Goal: Task Accomplishment & Management: Manage account settings

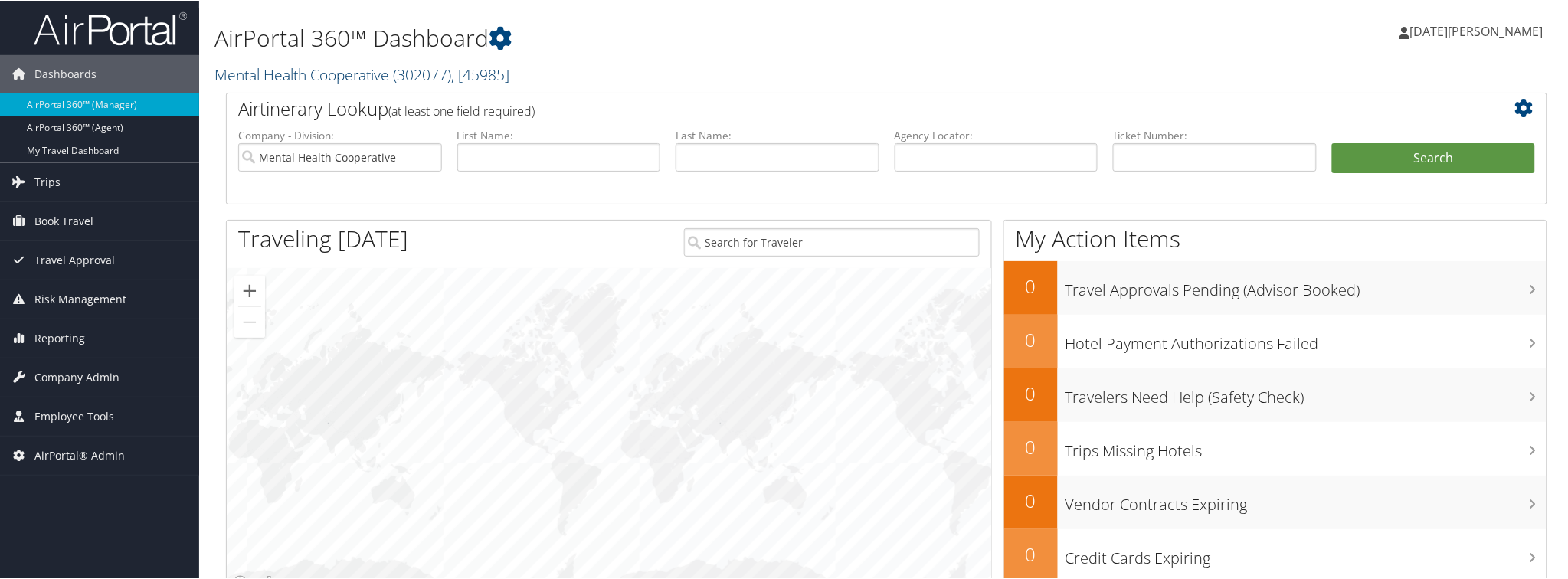
click at [263, 65] on link "Mental Health Cooperative ( 302077 ) , [ 45985 ]" at bounding box center [362, 74] width 294 height 21
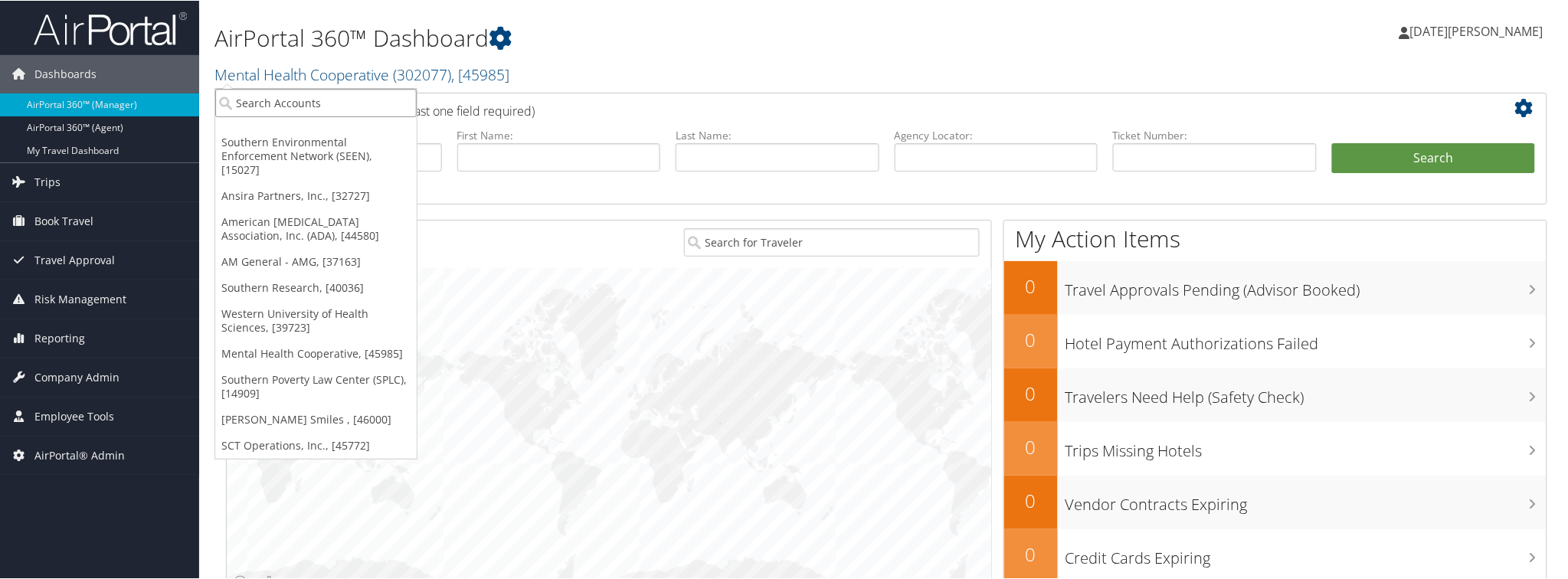
click at [263, 111] on input "search" at bounding box center [315, 102] width 201 height 29
type input "zap"
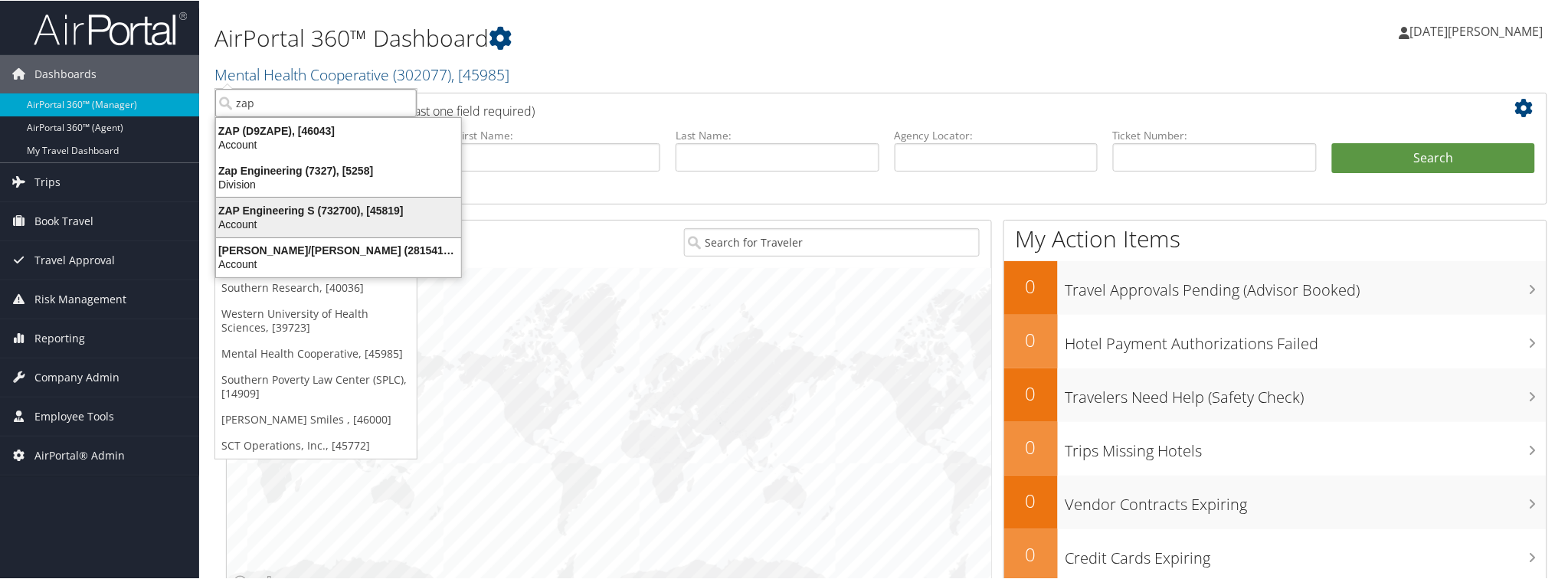
click at [271, 212] on div "ZAP Engineering S (732700), [45819]" at bounding box center [338, 210] width 263 height 14
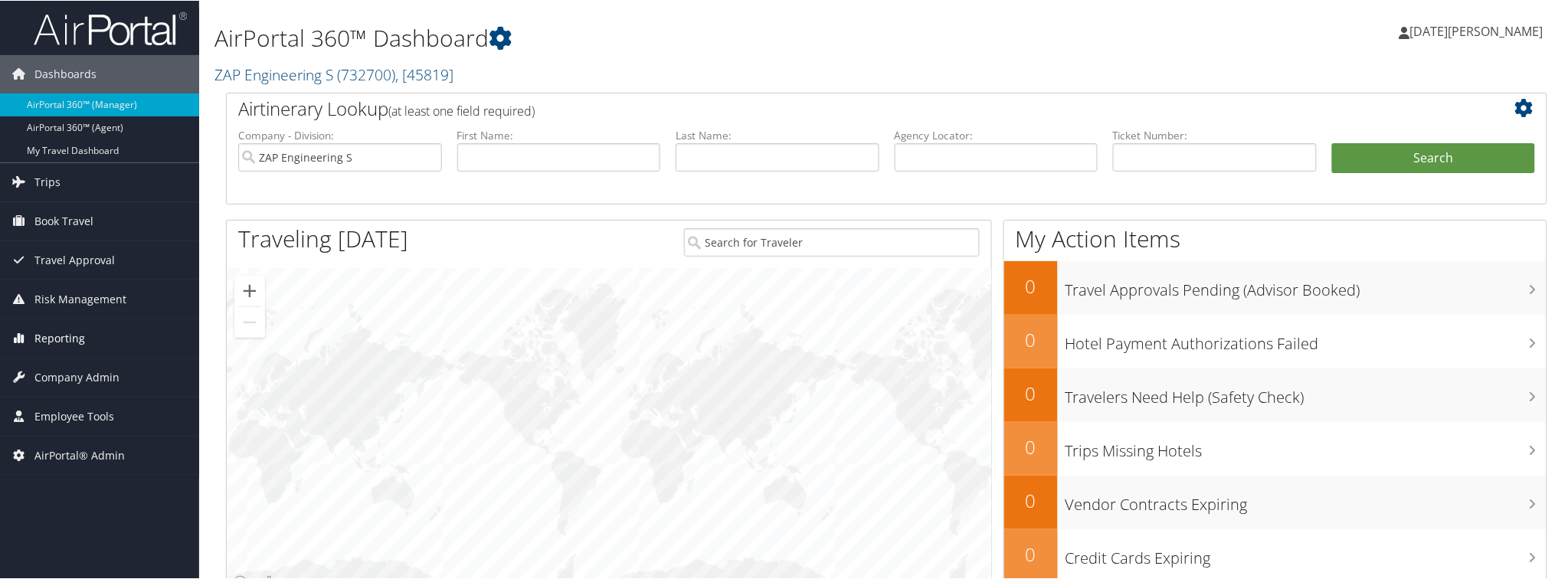
scroll to position [85, 0]
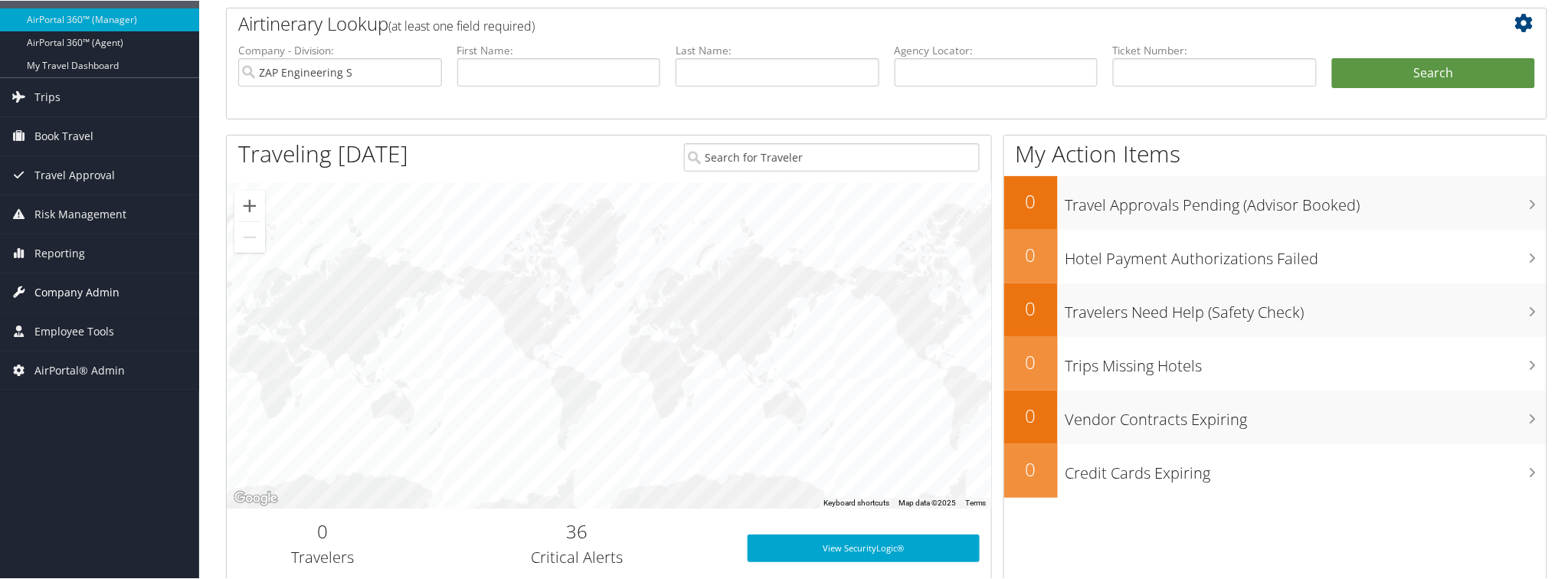
click at [70, 291] on span "Company Admin" at bounding box center [78, 292] width 85 height 38
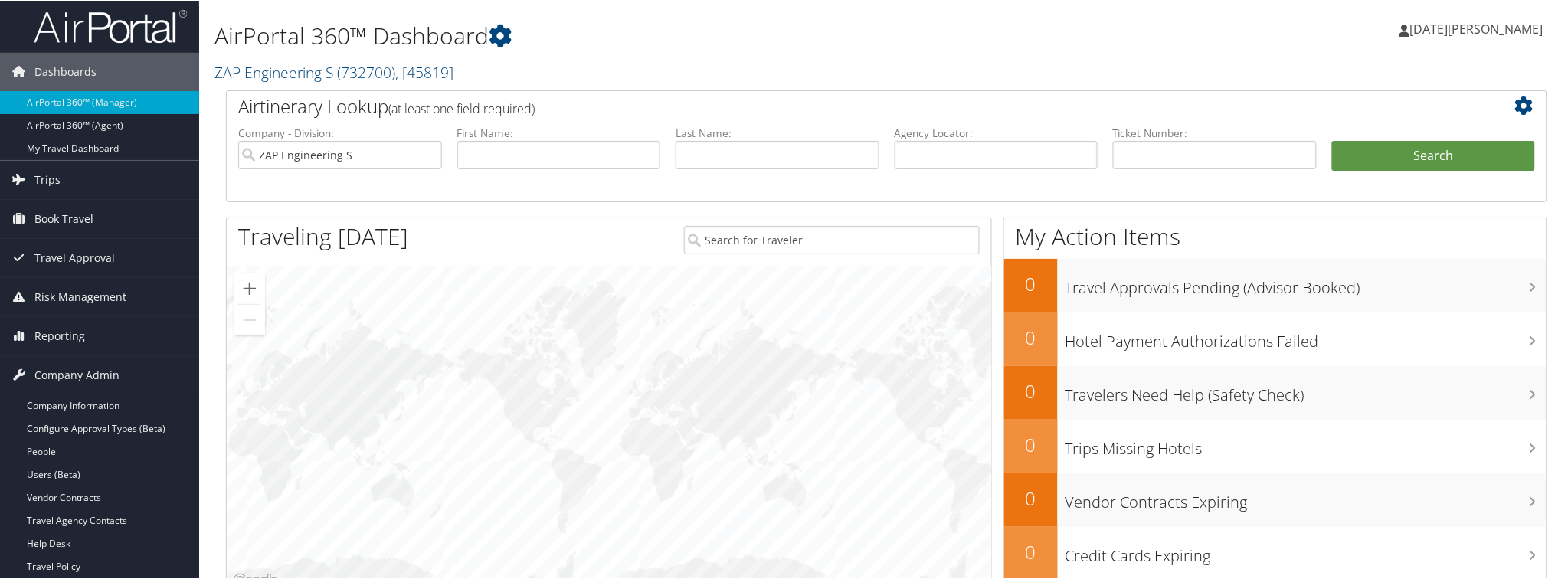
scroll to position [0, 0]
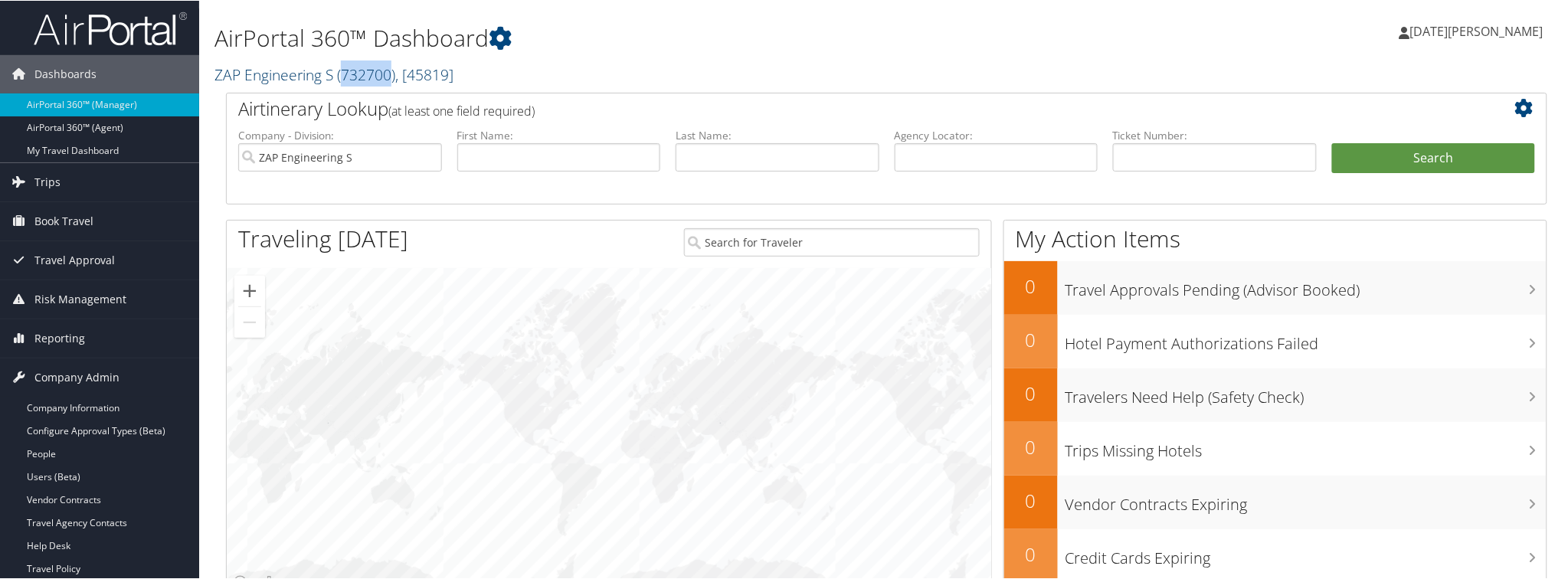
drag, startPoint x: 342, startPoint y: 73, endPoint x: 392, endPoint y: 77, distance: 50.2
click at [392, 77] on span "( 732700 )" at bounding box center [366, 74] width 58 height 21
copy span "732700"
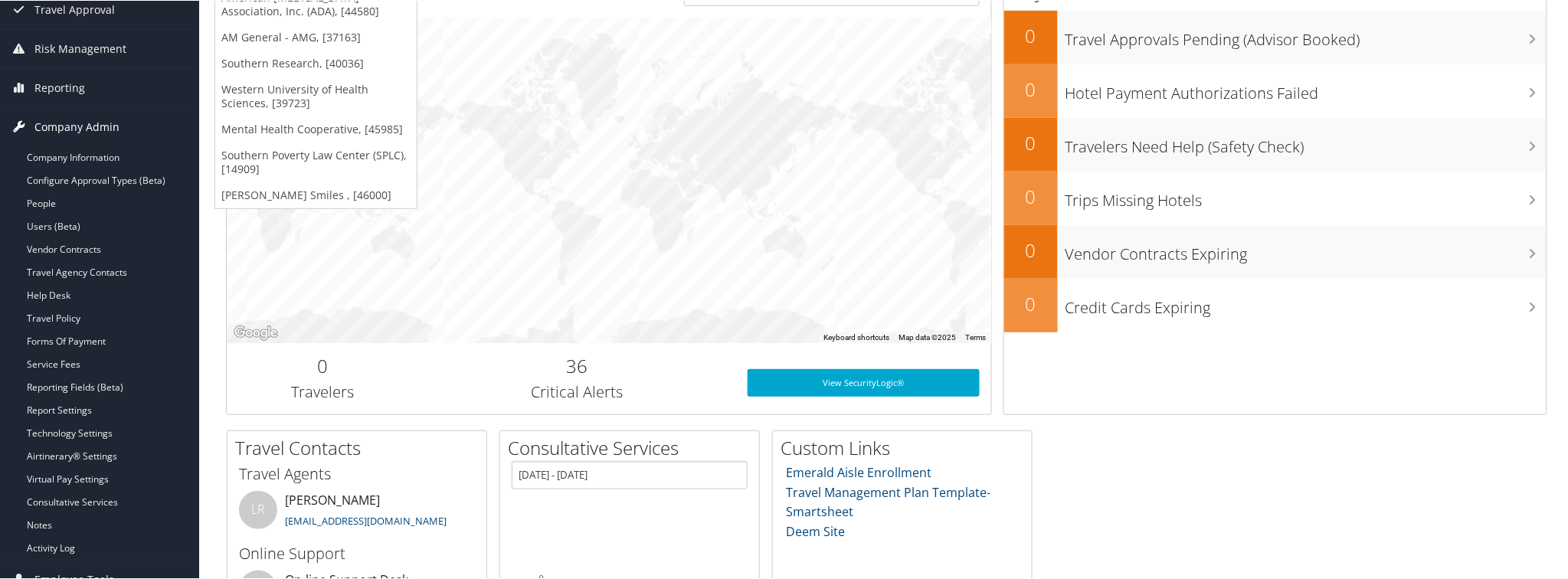
scroll to position [250, 0]
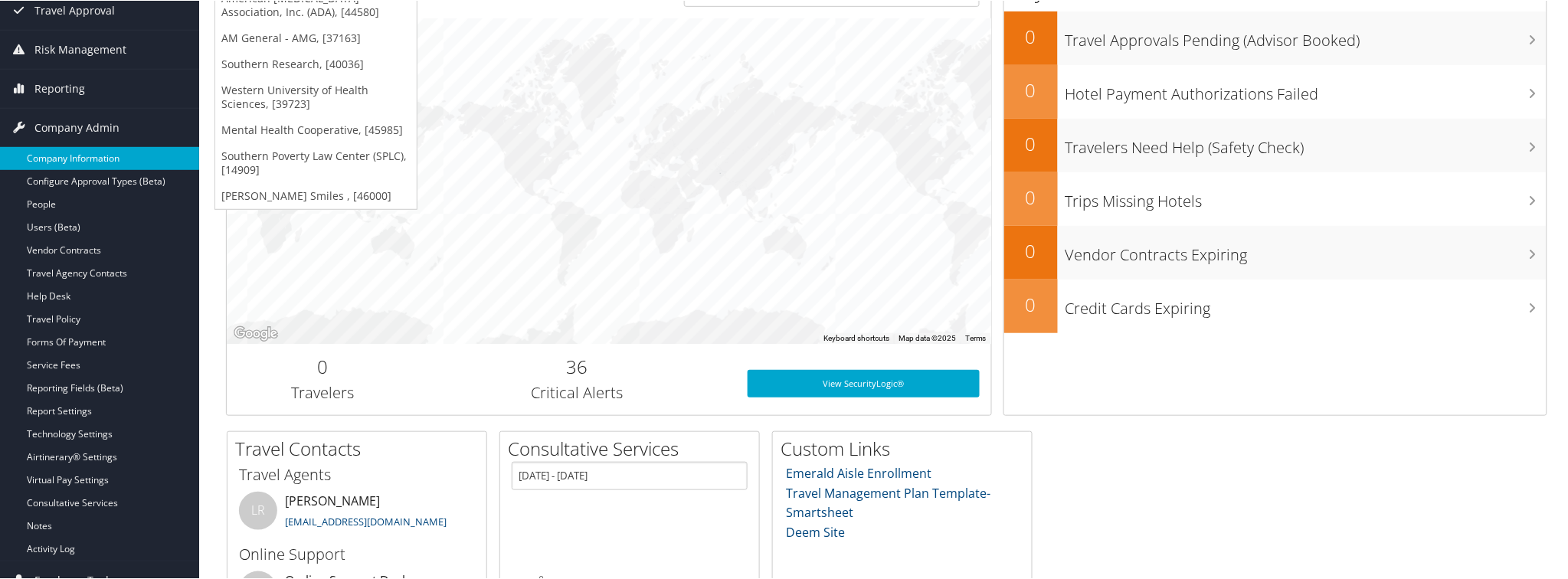
click at [52, 151] on link "Company Information" at bounding box center [99, 158] width 199 height 23
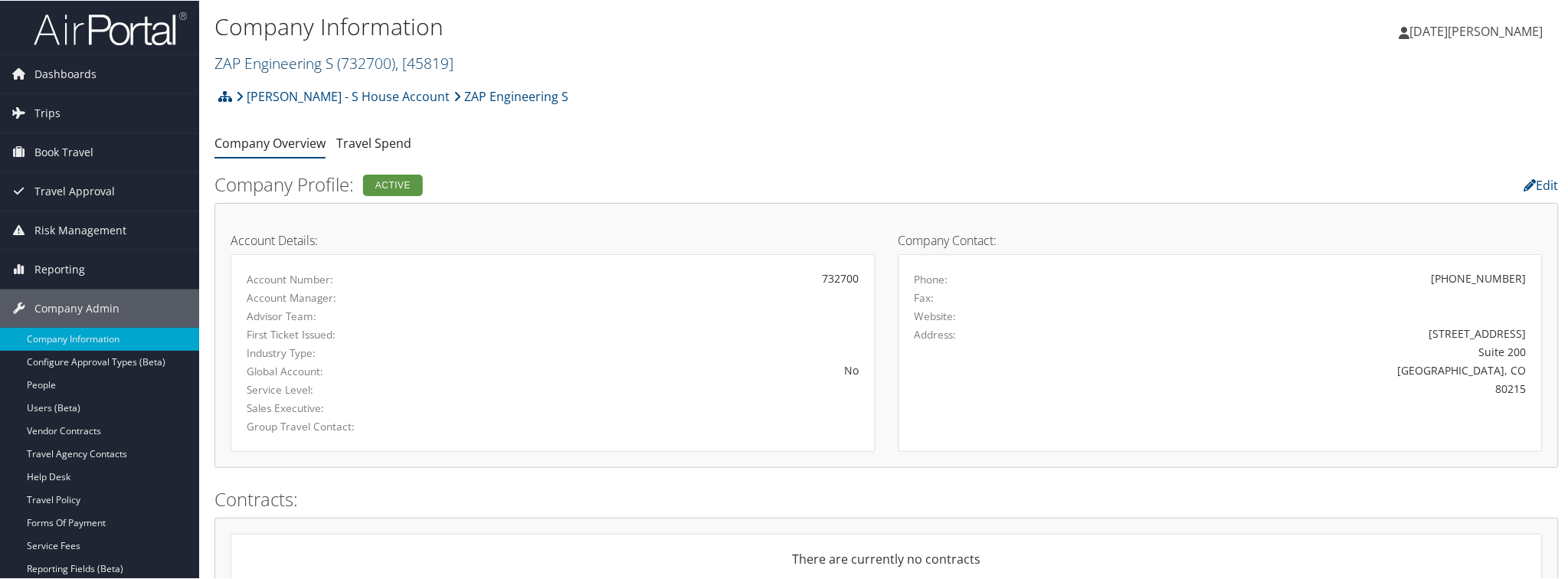
click at [305, 62] on link "ZAP Engineering S ( 732700 ) , [ 45819 ]" at bounding box center [334, 63] width 239 height 21
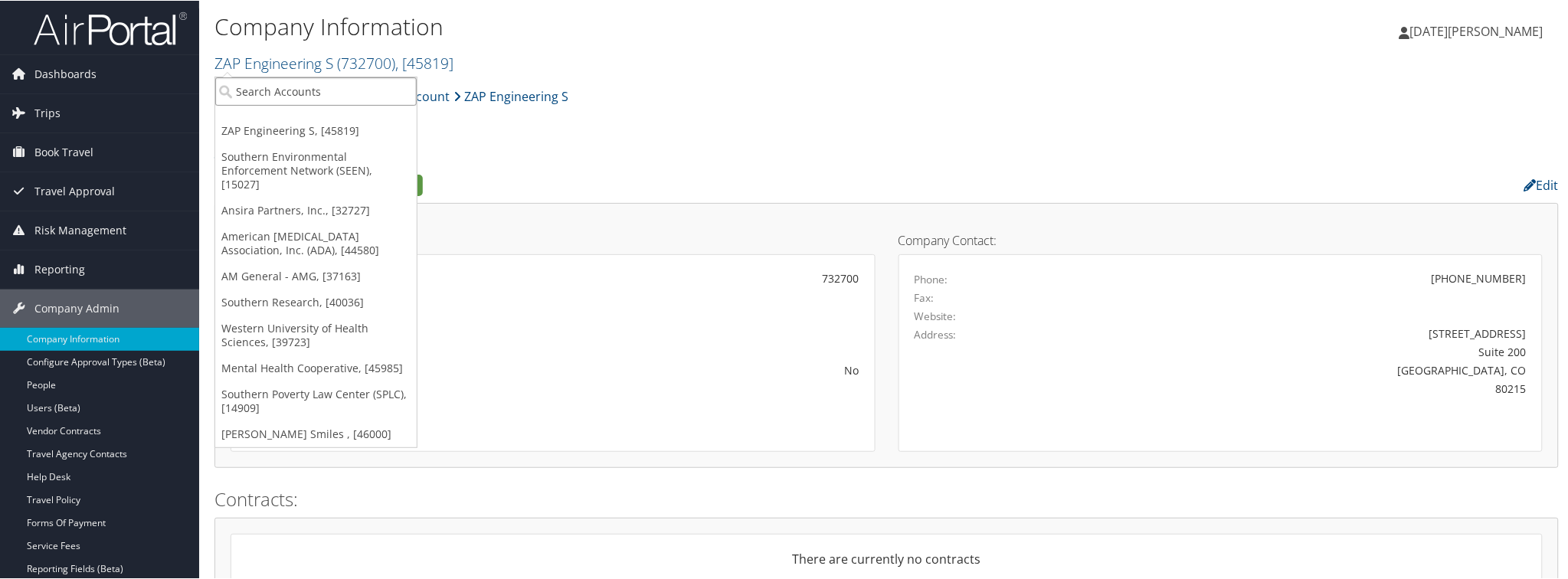
click at [301, 89] on input "search" at bounding box center [315, 91] width 201 height 29
paste input "D9ZAPE"
type input "D9ZAPE"
click at [240, 119] on div "ZAP (D9ZAPE), [46043]" at bounding box center [315, 118] width 219 height 14
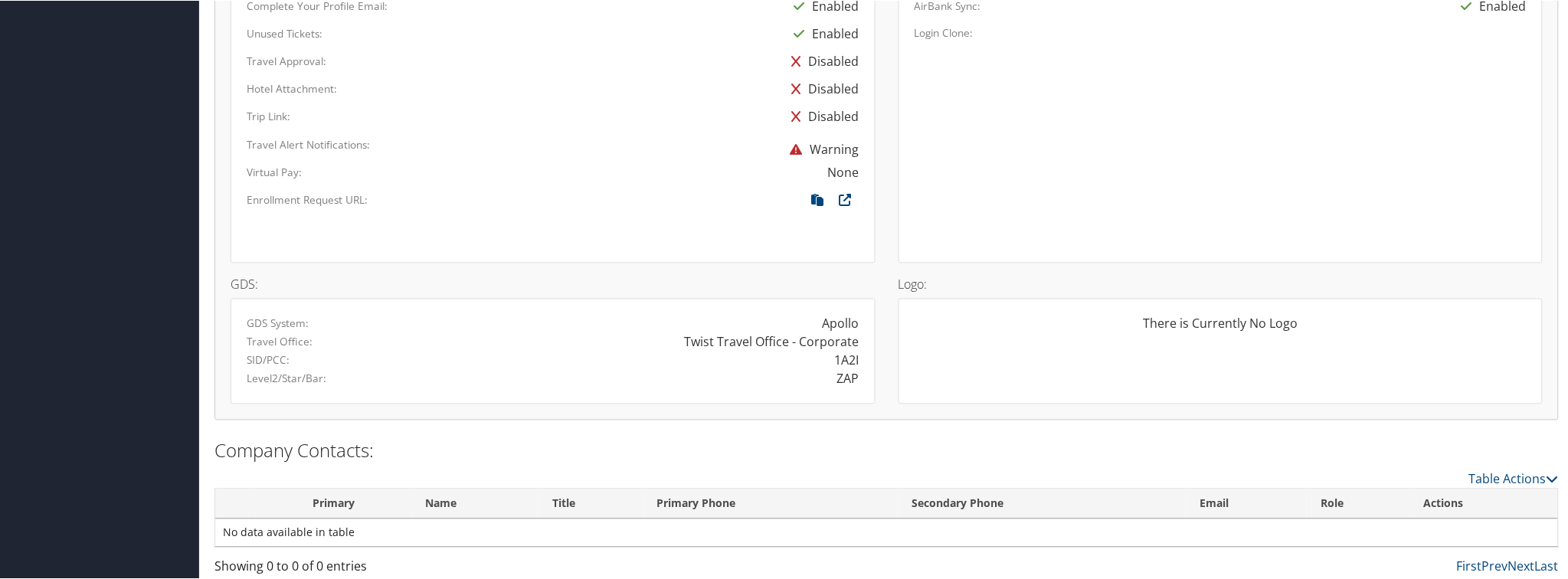
scroll to position [878, 0]
click at [835, 361] on div "1A2I" at bounding box center [847, 357] width 24 height 18
copy div "1A2I"
click at [1091, 143] on div "Site Name: Provider: None Expense: None Contract Holder: Client AirBank Sync: E…" at bounding box center [1220, 61] width 645 height 396
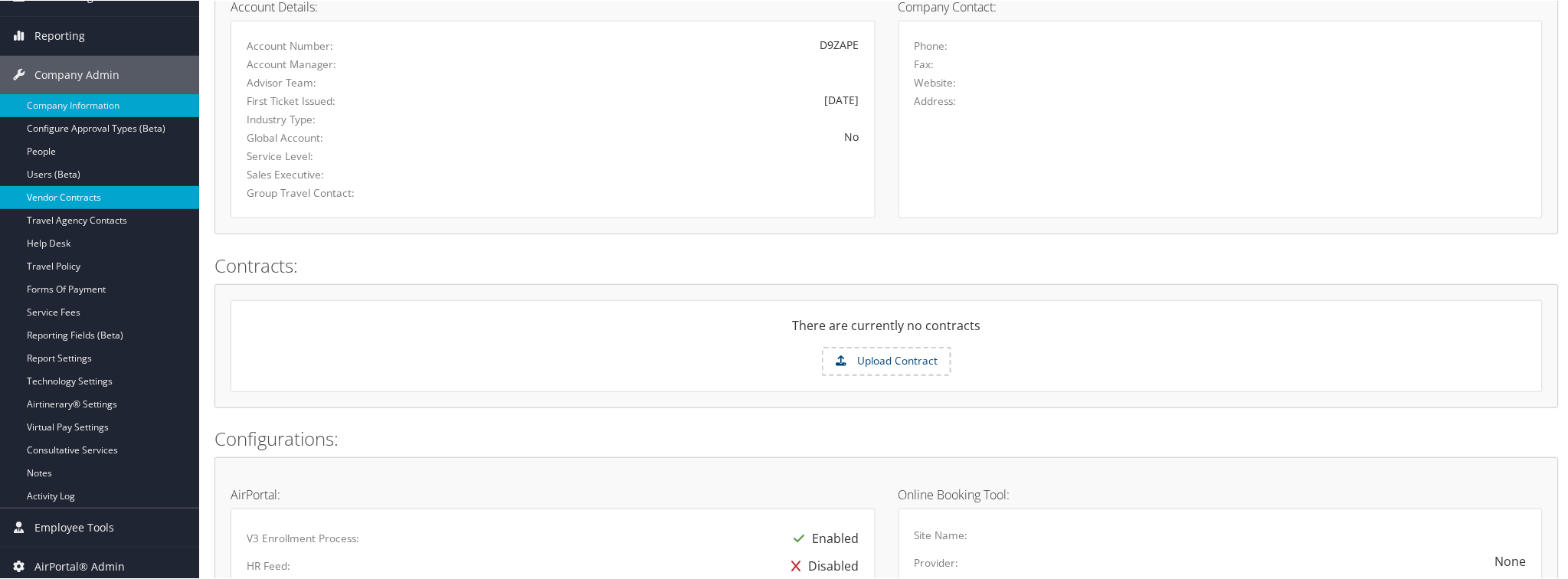
scroll to position [340, 0]
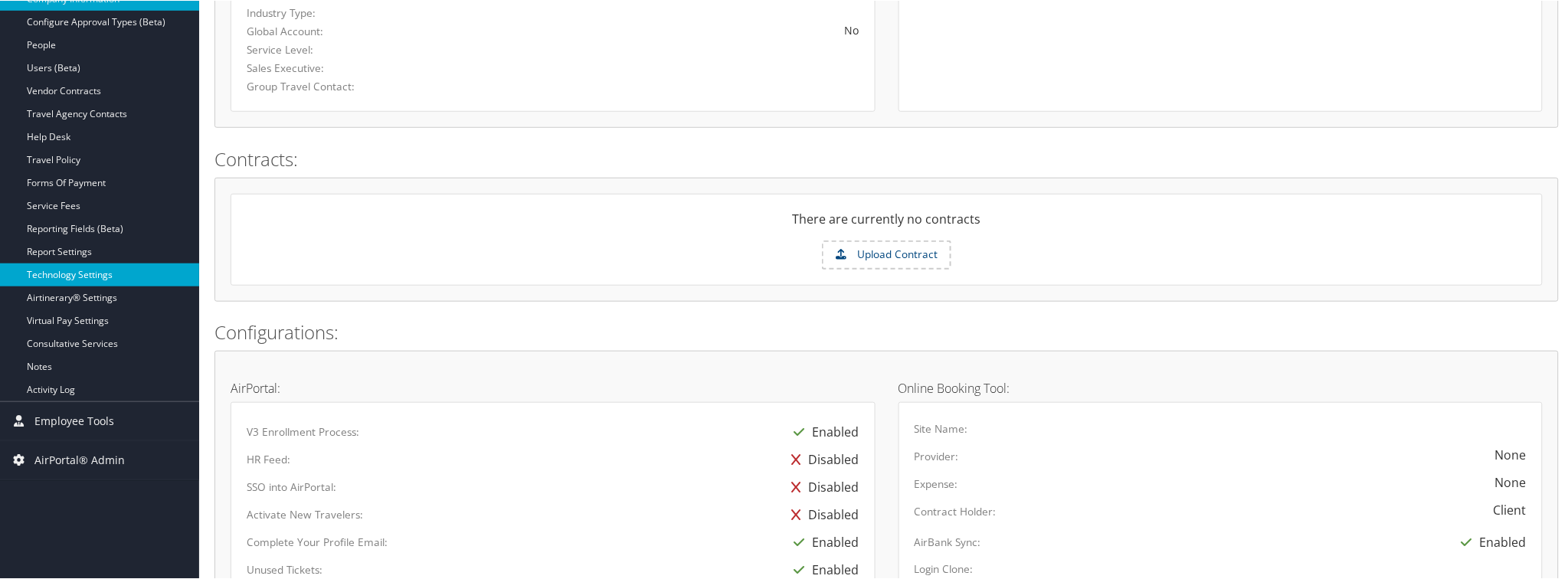
click at [60, 274] on link "Technology Settings" at bounding box center [99, 274] width 199 height 23
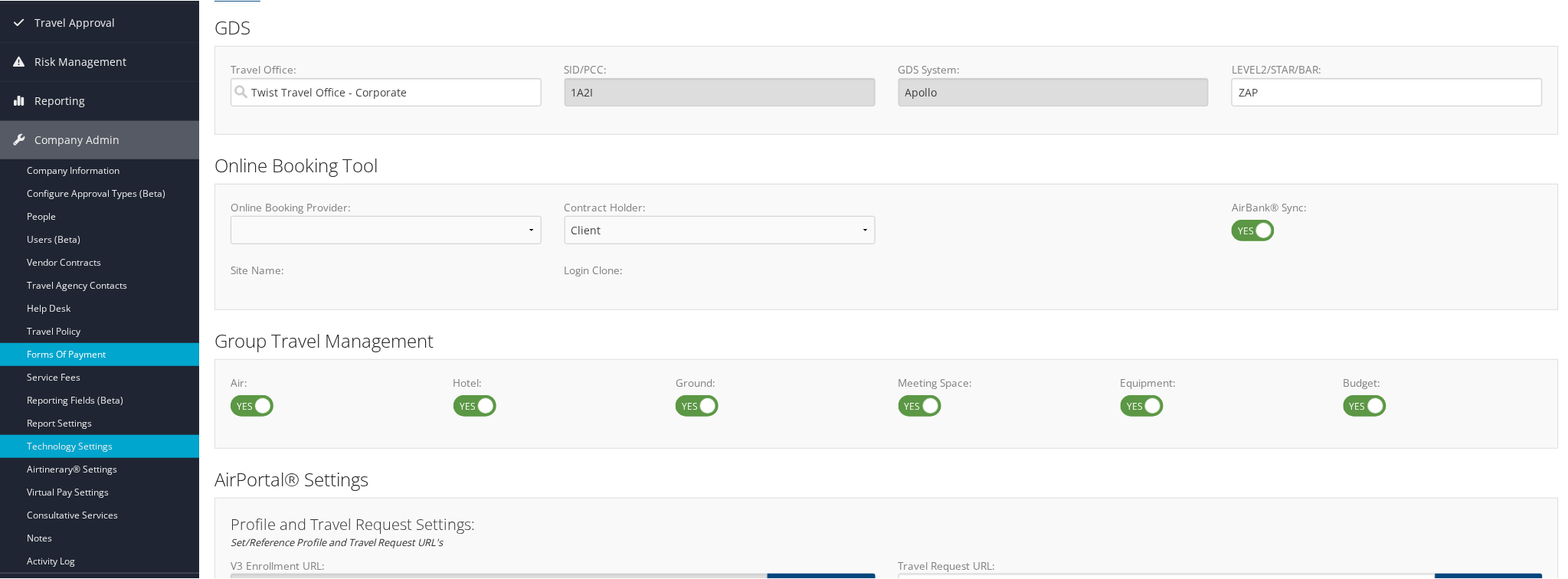
scroll to position [170, 0]
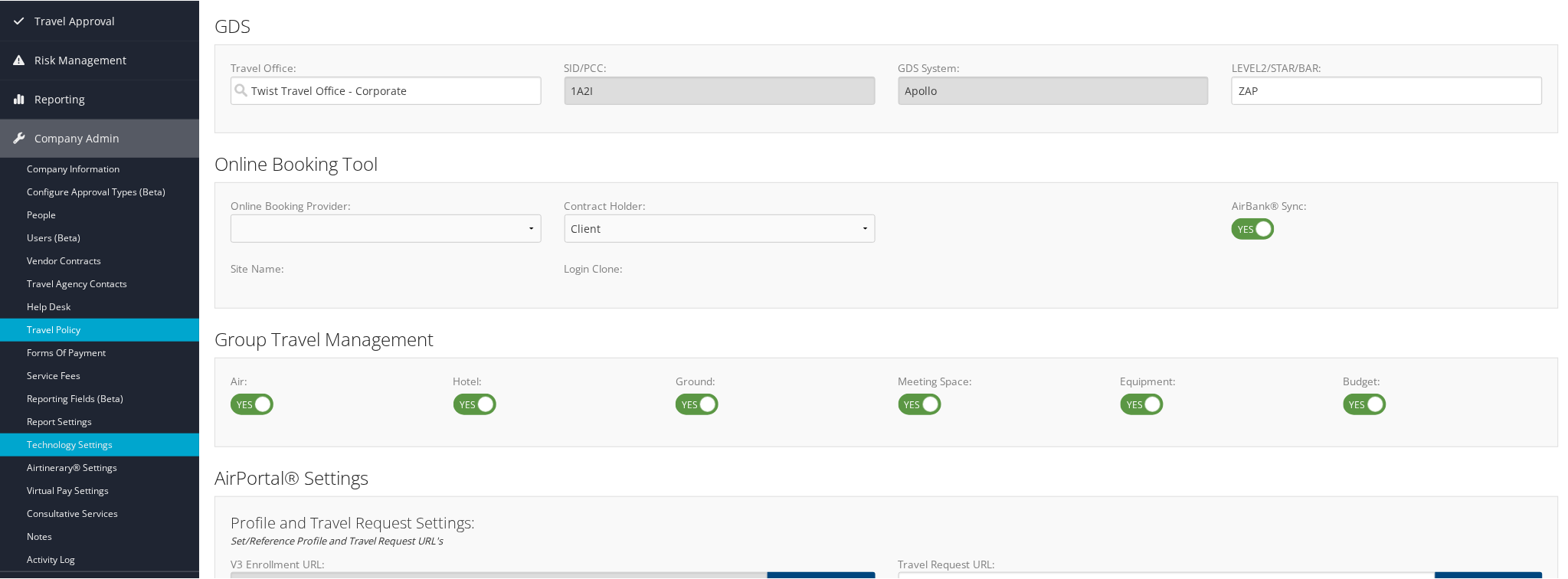
click at [51, 333] on link "Travel Policy" at bounding box center [99, 329] width 199 height 23
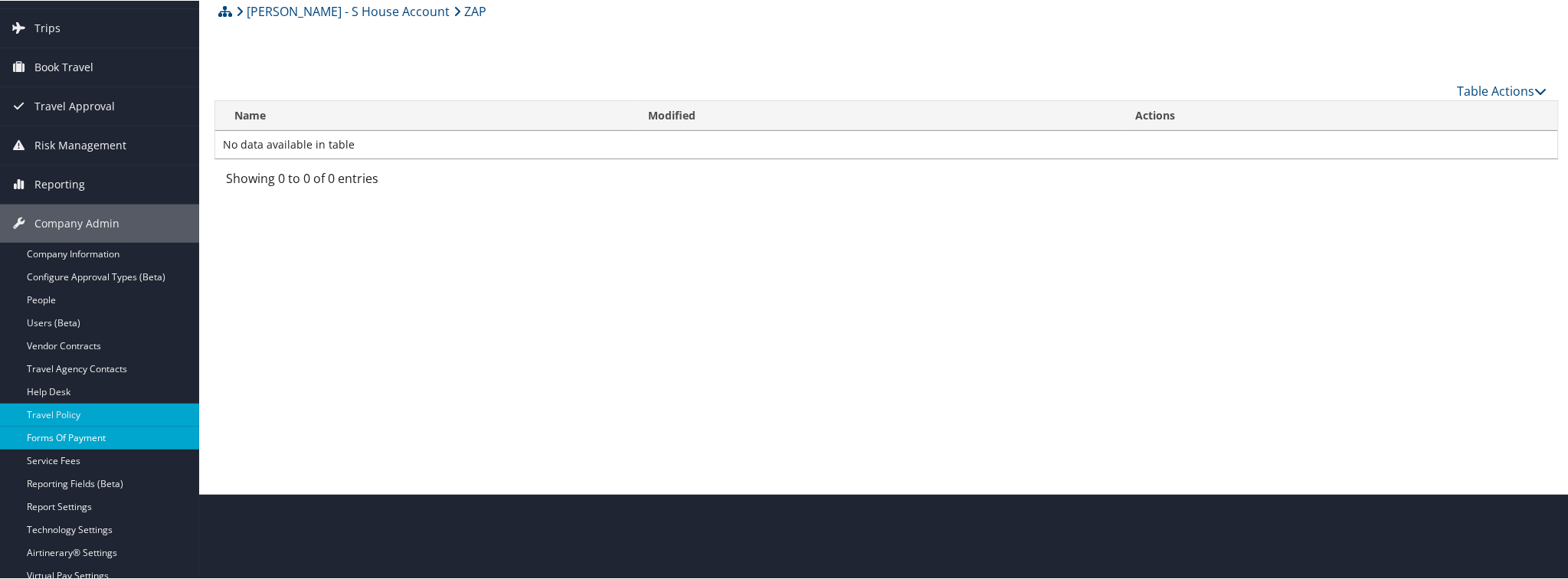
scroll to position [170, 0]
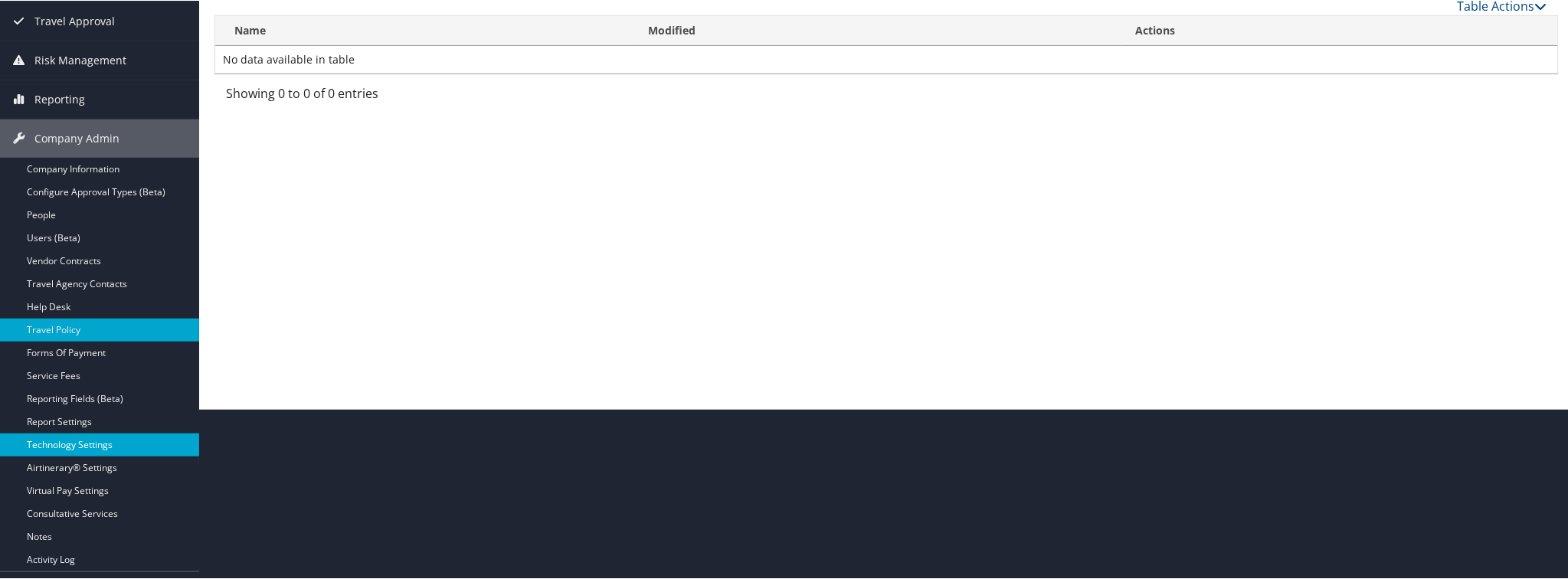
click at [66, 440] on link "Technology Settings" at bounding box center [99, 444] width 199 height 23
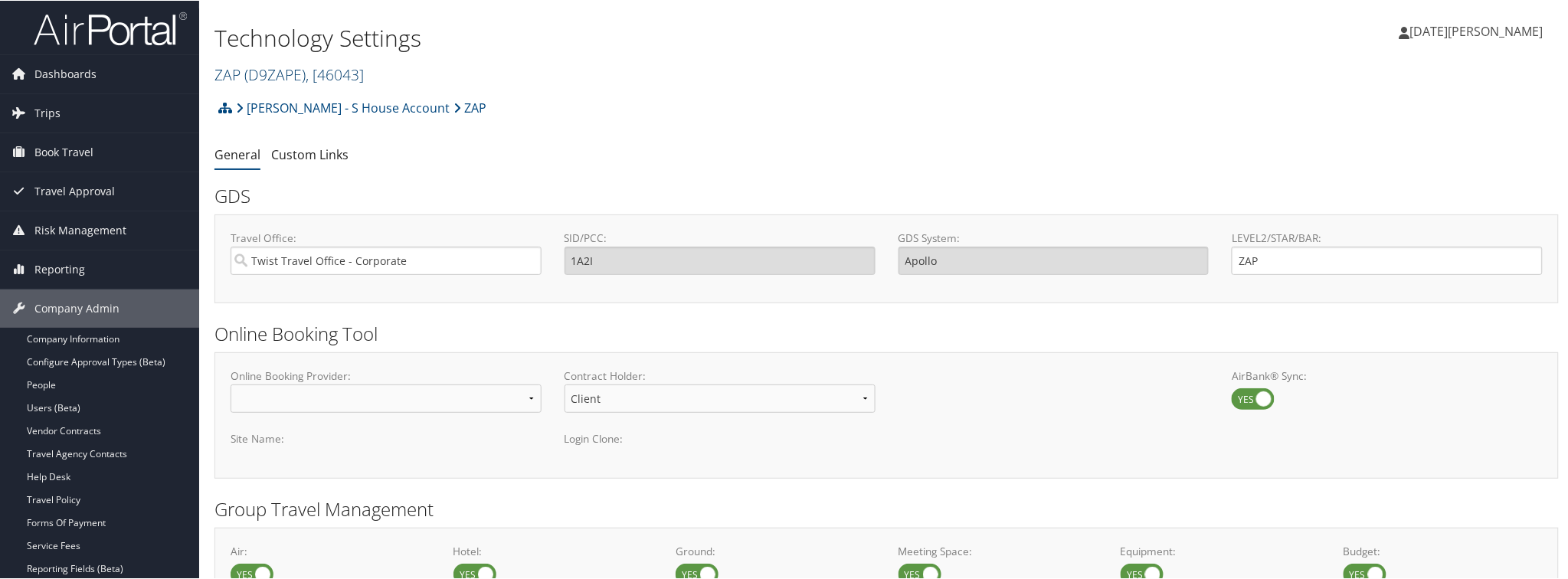
click at [225, 73] on link "ZAP ( D9ZAPE ) , [ 46043 ]" at bounding box center [288, 74] width 149 height 21
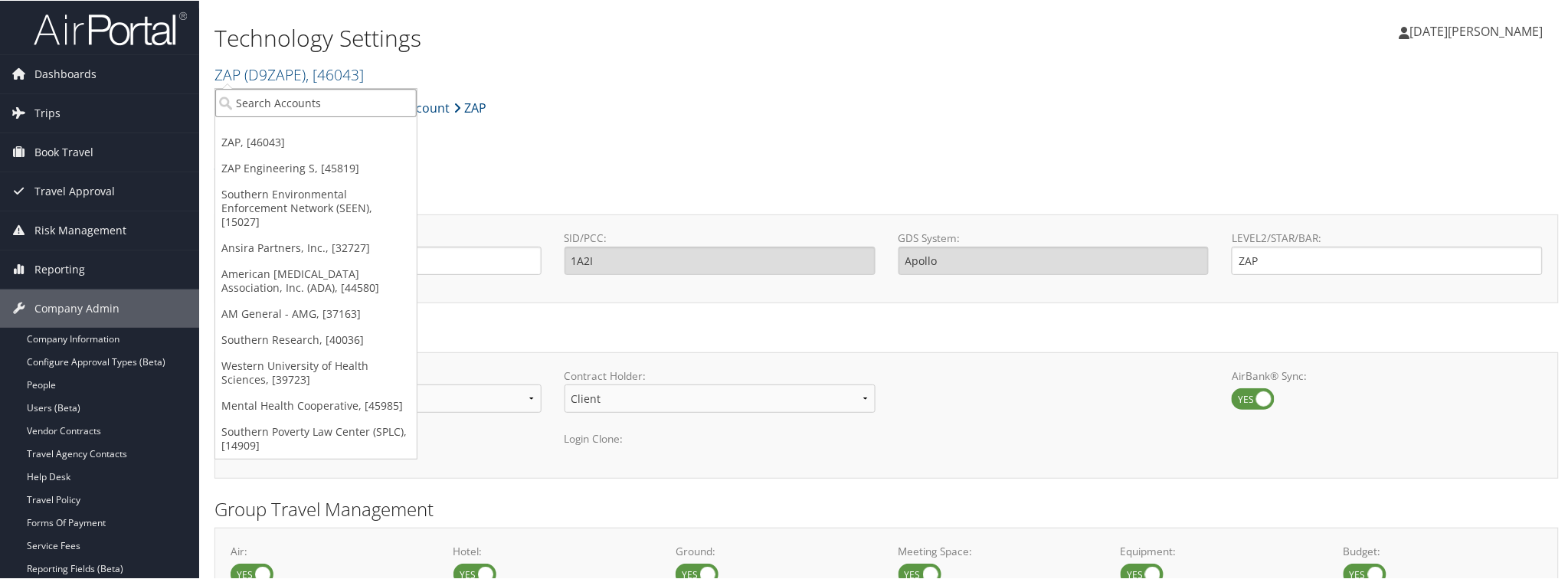
click at [257, 101] on input "search" at bounding box center [315, 102] width 201 height 29
paste input "003640"
type input "003640"
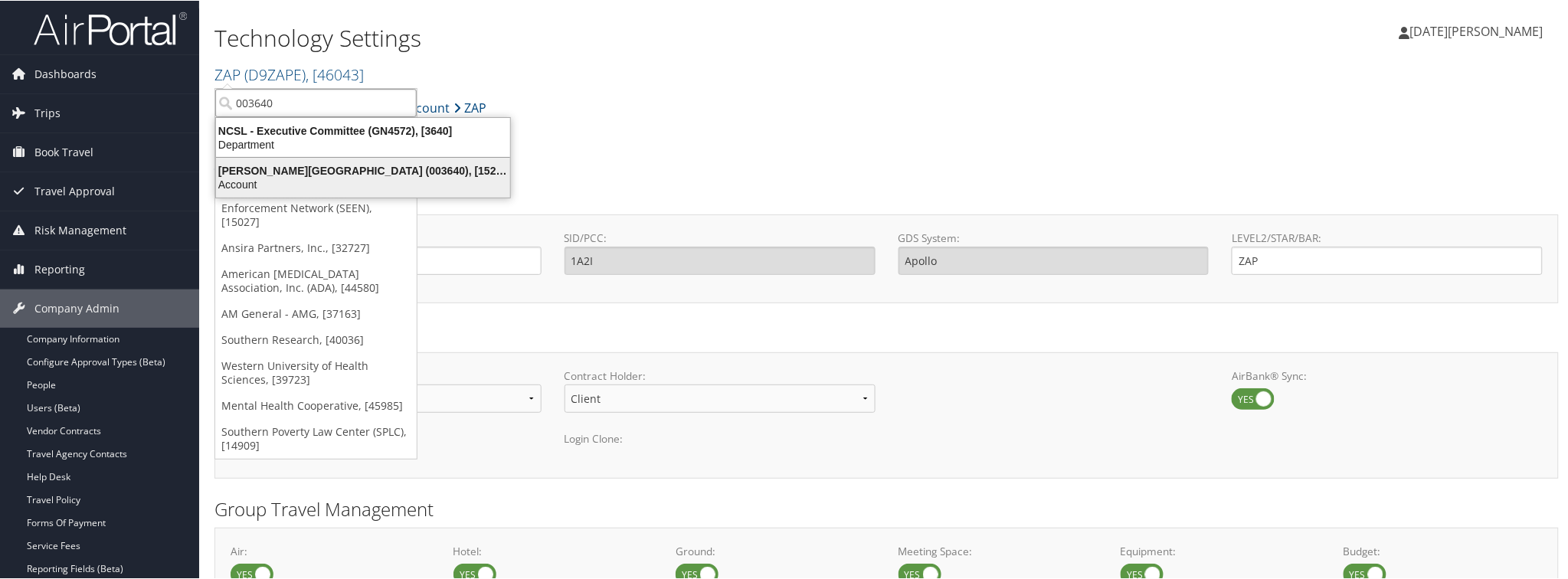
click at [281, 171] on div "Troy University (003640), [15263]" at bounding box center [362, 170] width 313 height 14
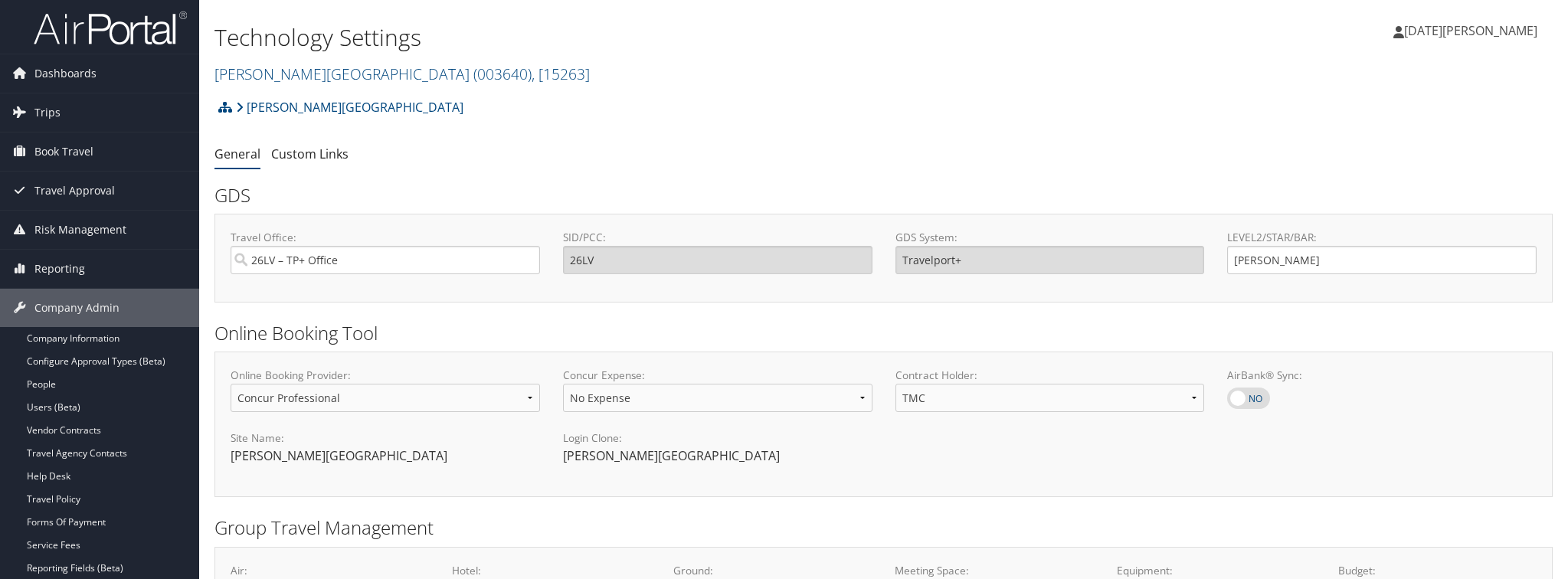
select select "4"
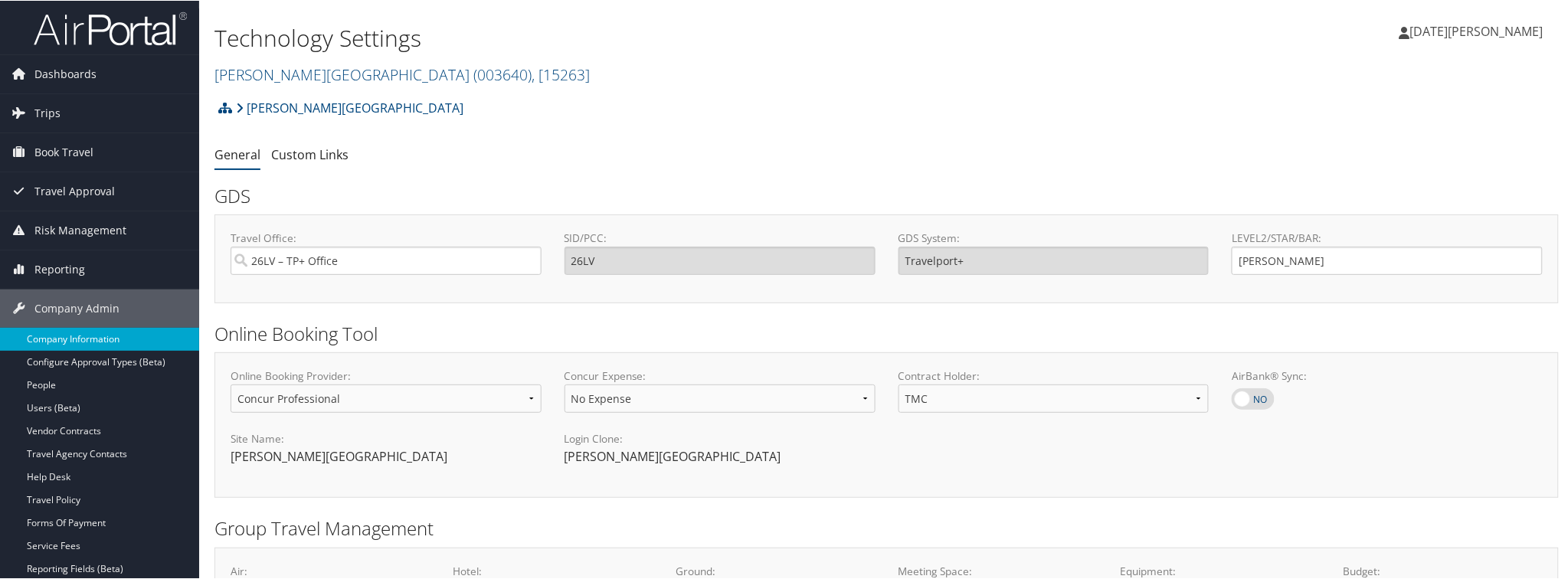
click at [65, 339] on link "Company Information" at bounding box center [99, 338] width 199 height 23
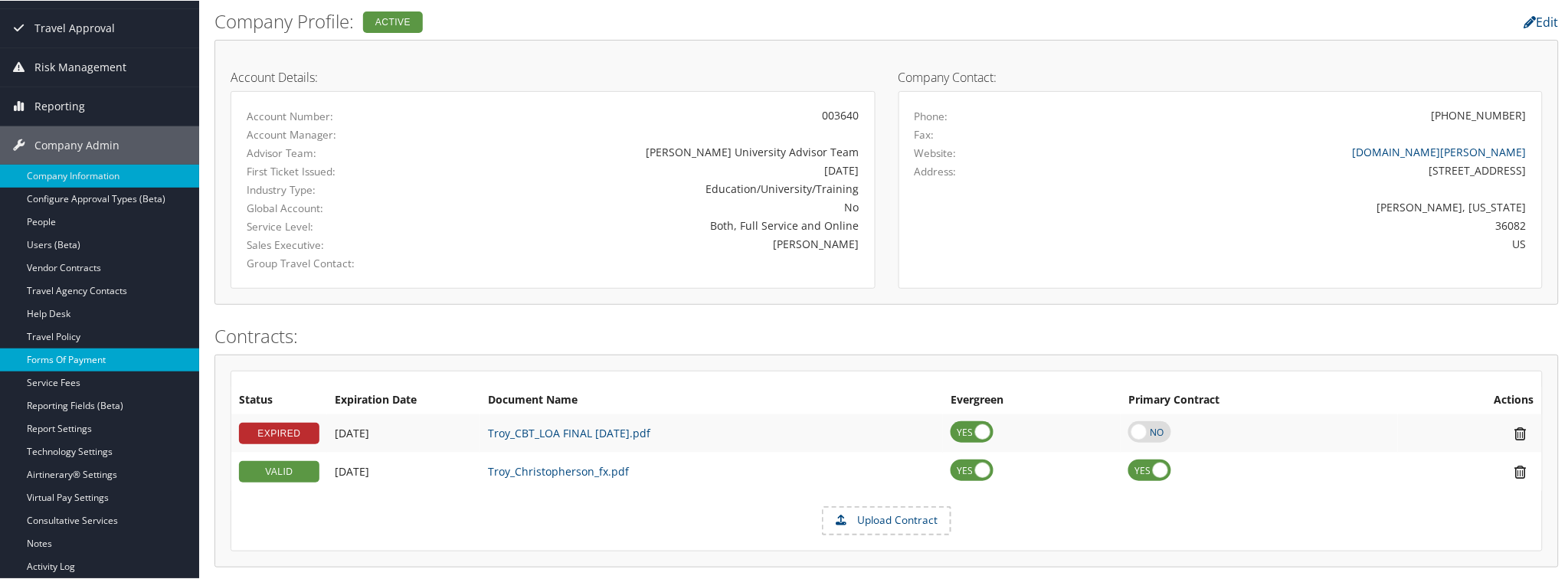
scroll to position [255, 0]
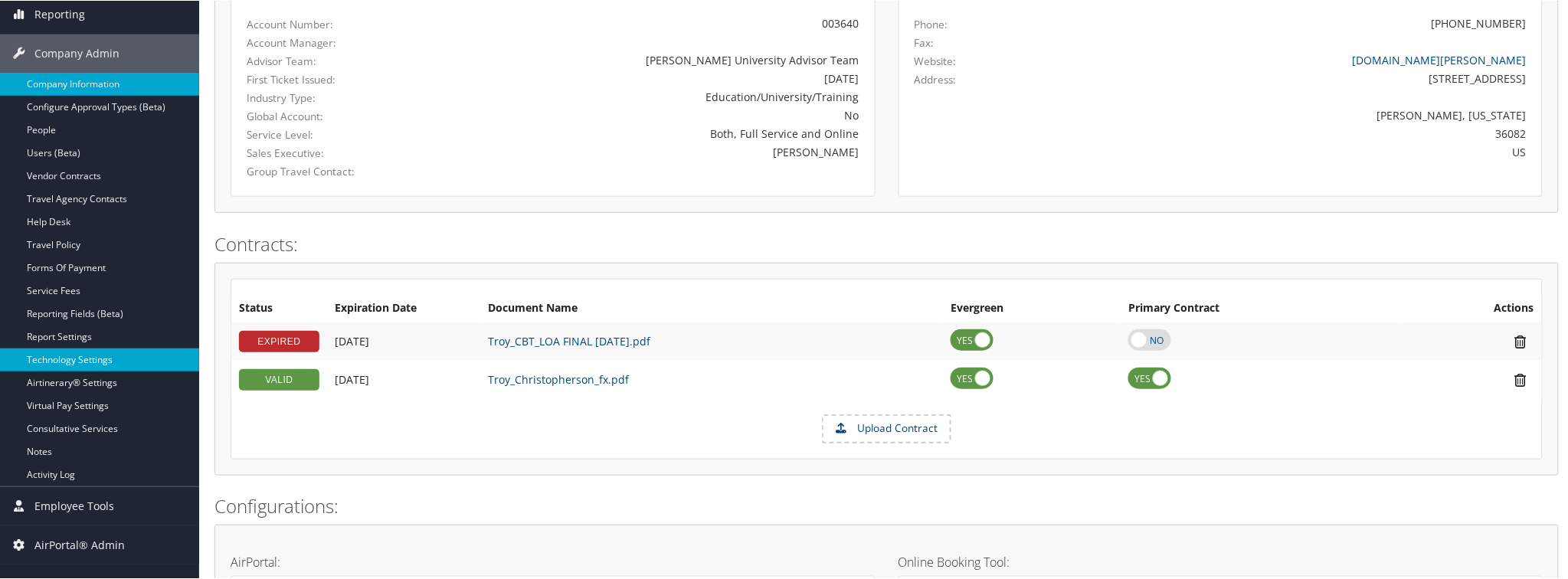
click at [66, 362] on link "Technology Settings" at bounding box center [99, 359] width 199 height 23
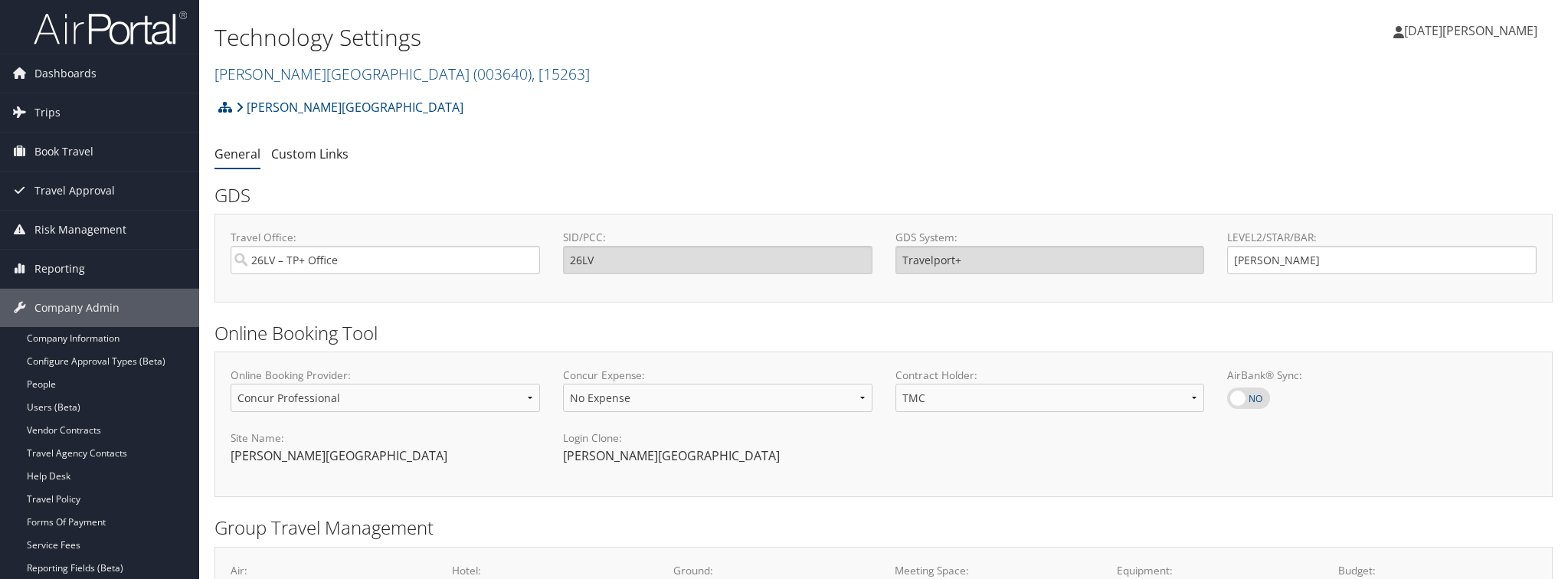
select select "4"
click at [282, 73] on link "Troy University ( 003640 ) , [ 15263 ]" at bounding box center [402, 74] width 375 height 21
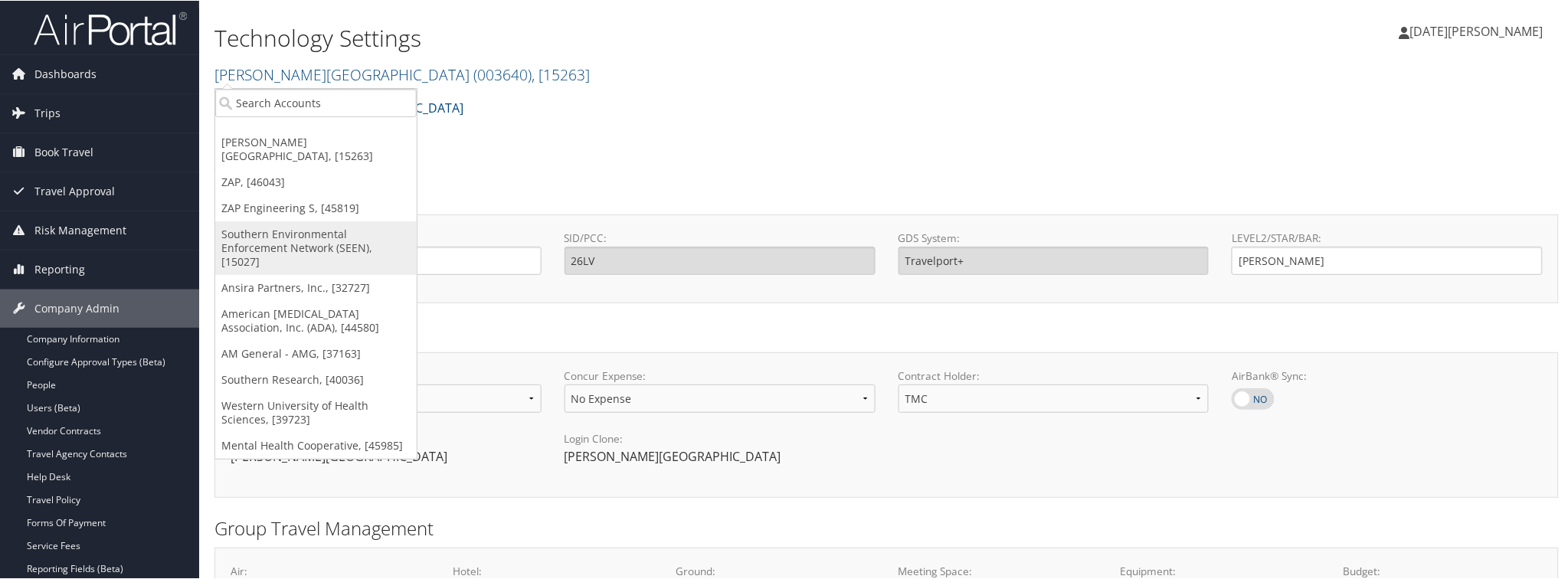
click at [286, 226] on link "Southern Environmental Enforcement Network (SEEN), [15027]" at bounding box center [315, 247] width 201 height 54
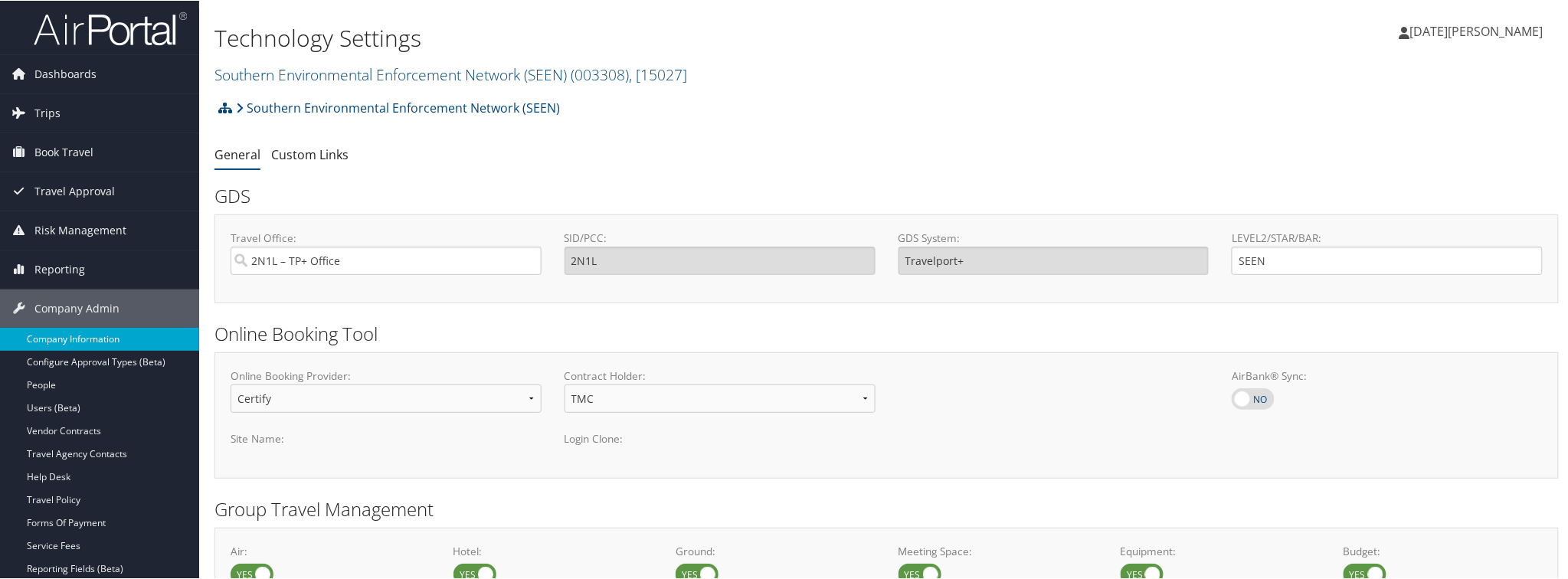
click at [78, 341] on link "Company Information" at bounding box center [99, 338] width 199 height 23
